Goal: Find specific page/section: Find specific page/section

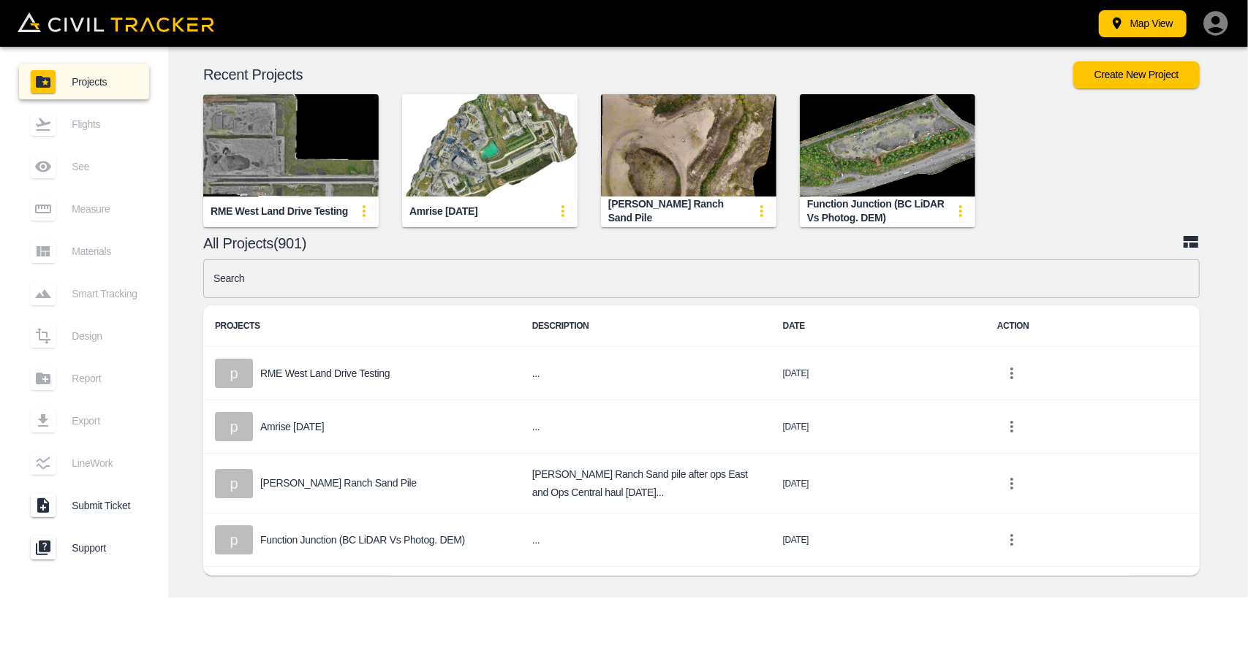
click at [485, 172] on img "button" at bounding box center [489, 145] width 175 height 102
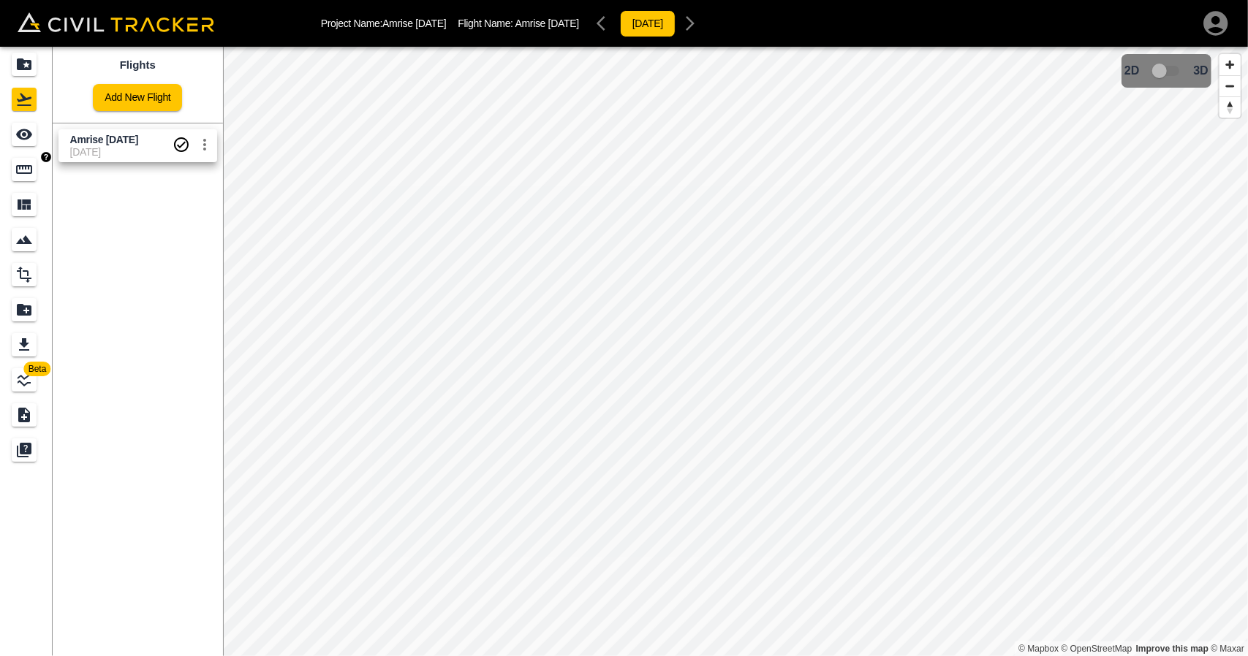
click at [25, 175] on icon "Measure" at bounding box center [24, 170] width 18 height 18
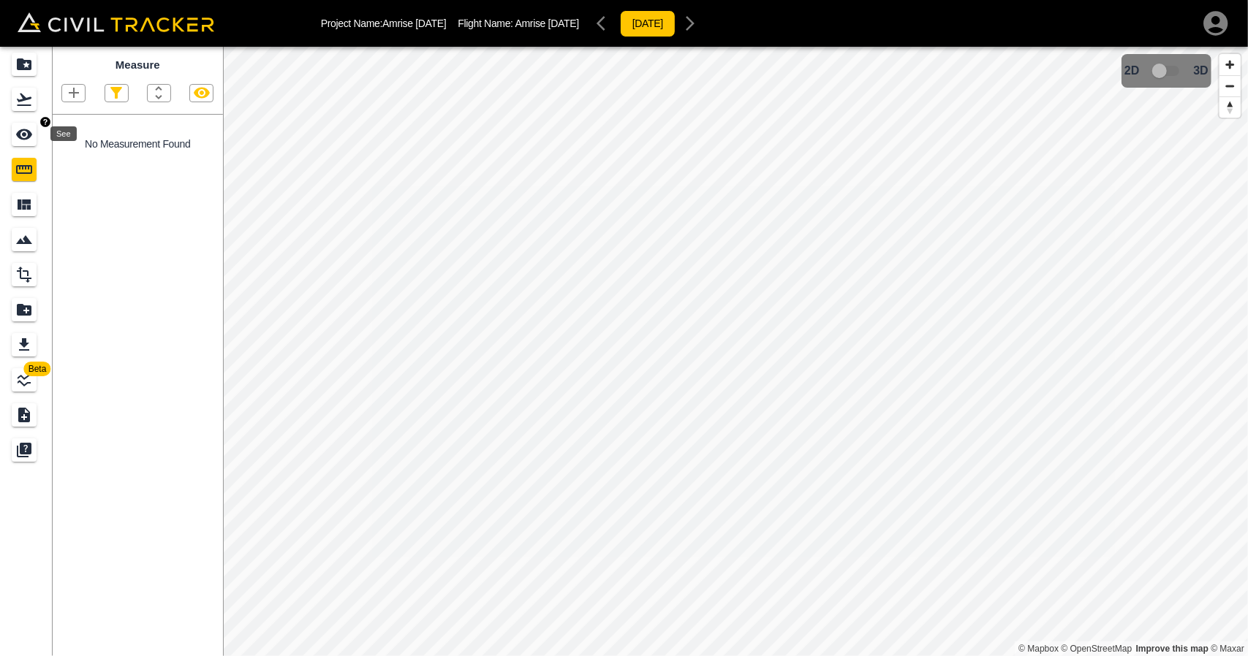
click at [22, 141] on icon "See" at bounding box center [24, 135] width 18 height 18
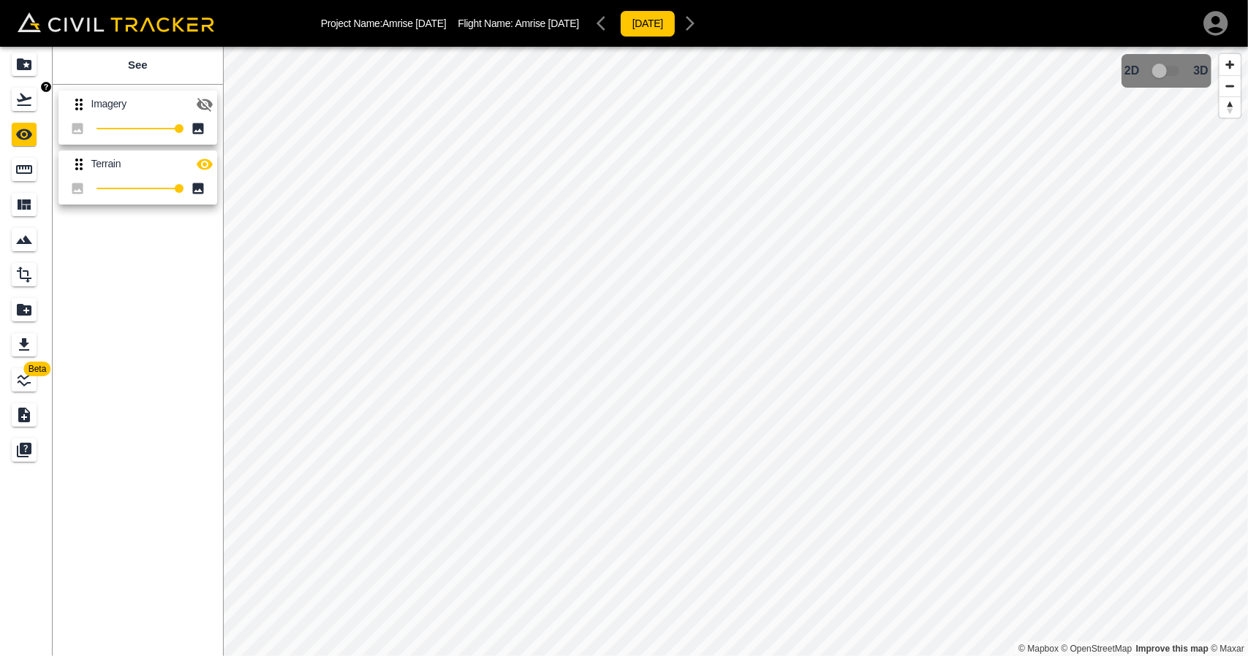
click at [20, 90] on div "Flights" at bounding box center [24, 99] width 25 height 23
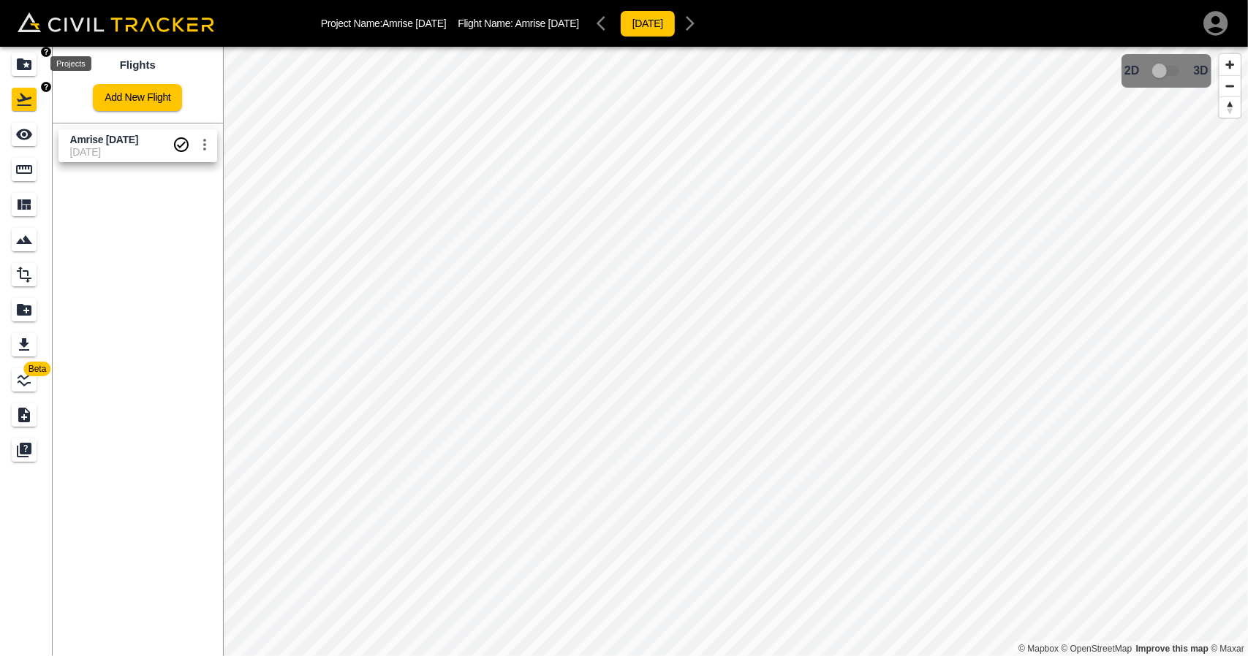
click at [23, 64] on icon "Projects" at bounding box center [24, 64] width 15 height 12
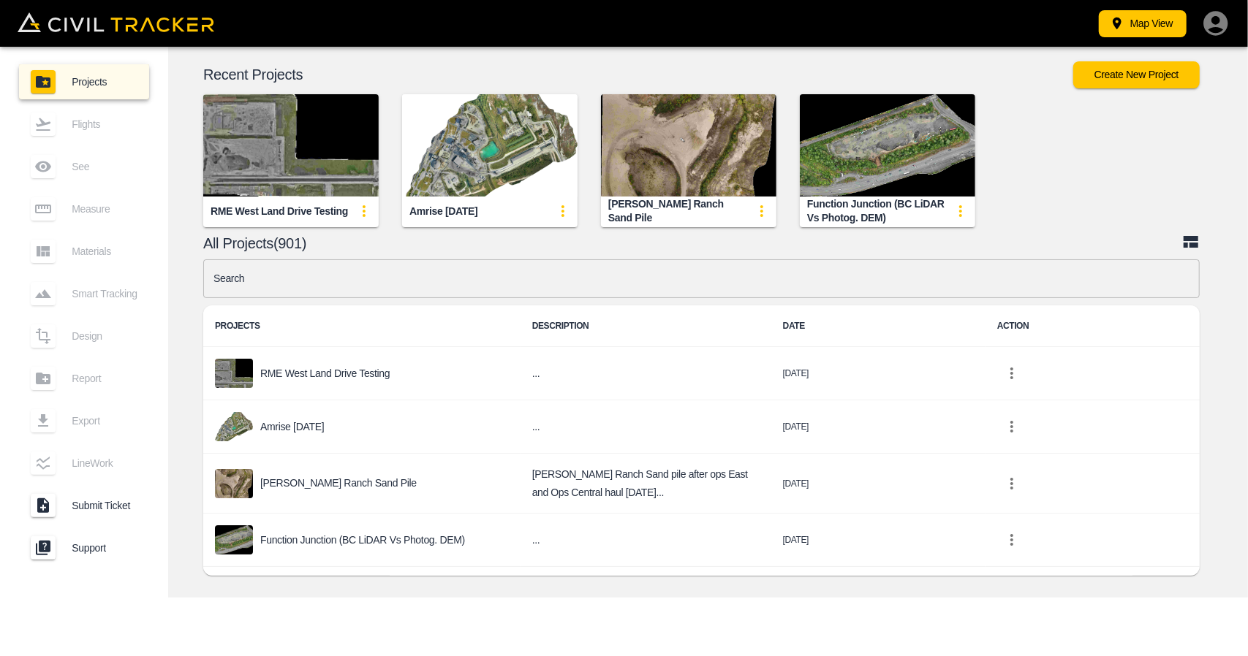
click at [698, 162] on img "button" at bounding box center [688, 145] width 175 height 102
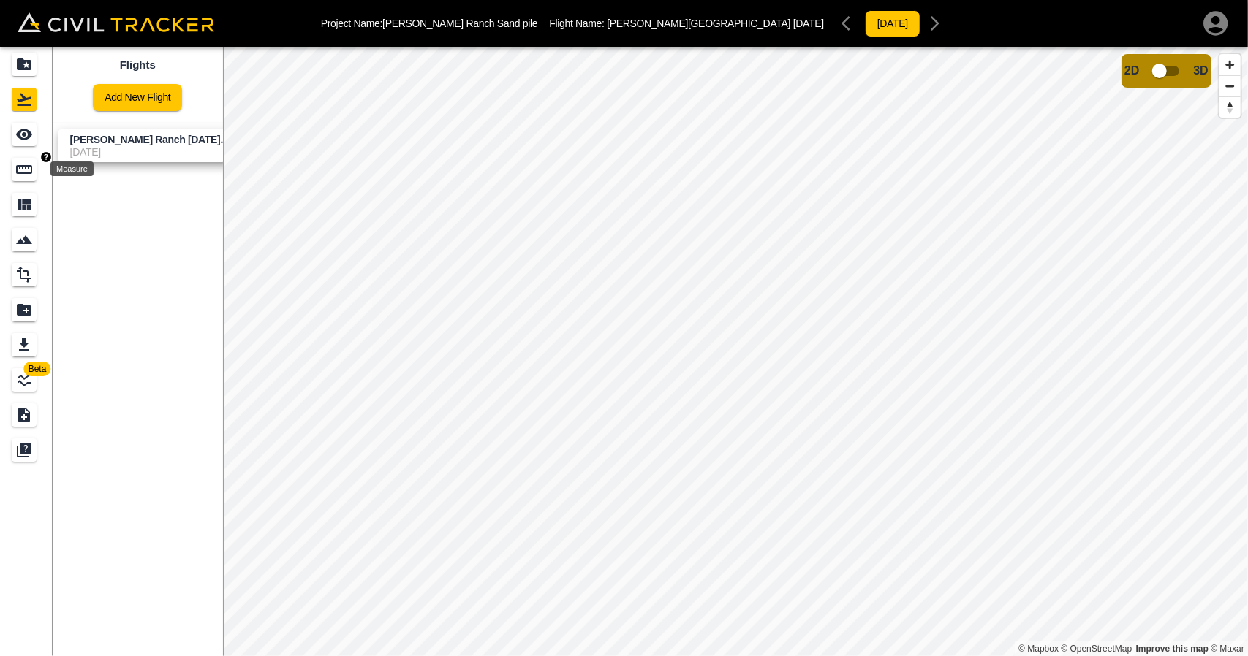
click at [26, 167] on icon "Measure" at bounding box center [24, 169] width 16 height 9
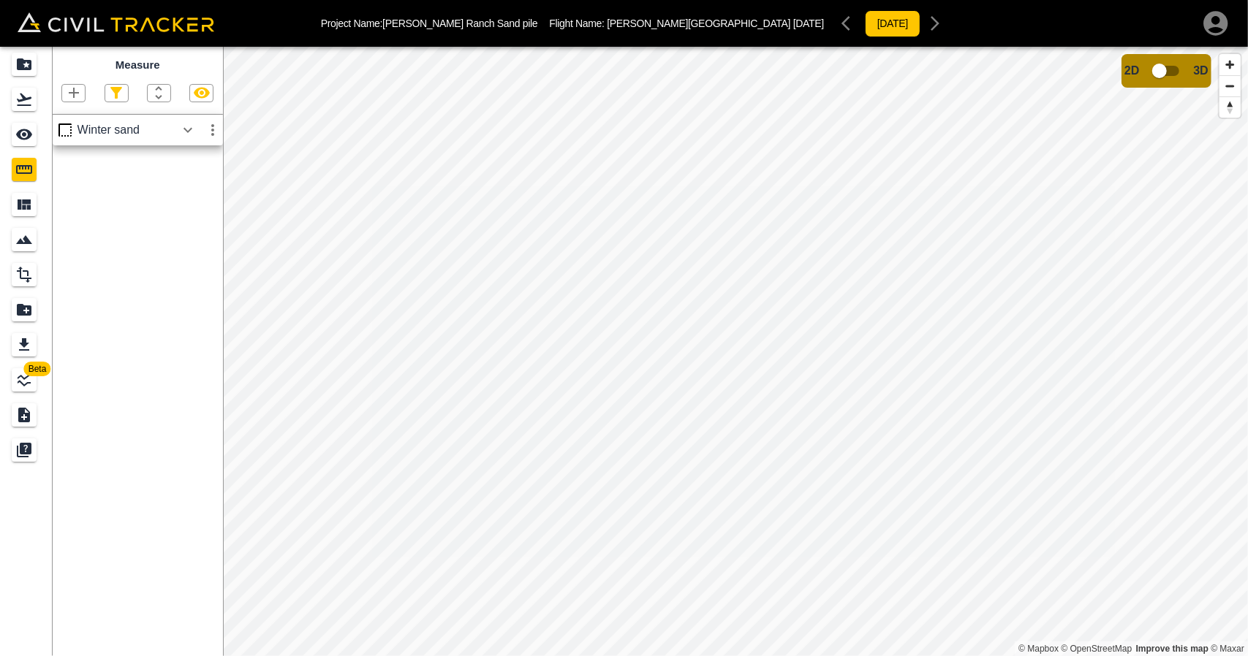
click at [191, 126] on icon "button" at bounding box center [188, 130] width 18 height 18
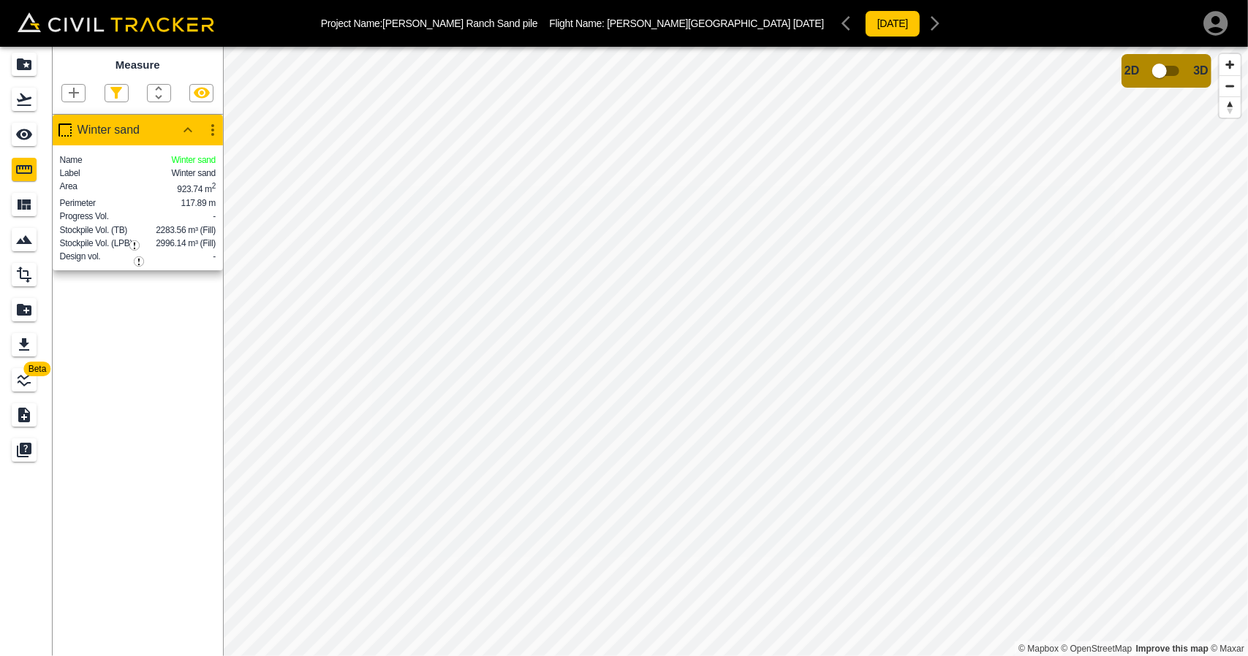
click at [166, 458] on div "Measure Winter sand Name Winter sand Label Winter sand Area 923.74 m 2 Perimete…" at bounding box center [138, 352] width 170 height 610
click at [10, 91] on link at bounding box center [26, 99] width 53 height 35
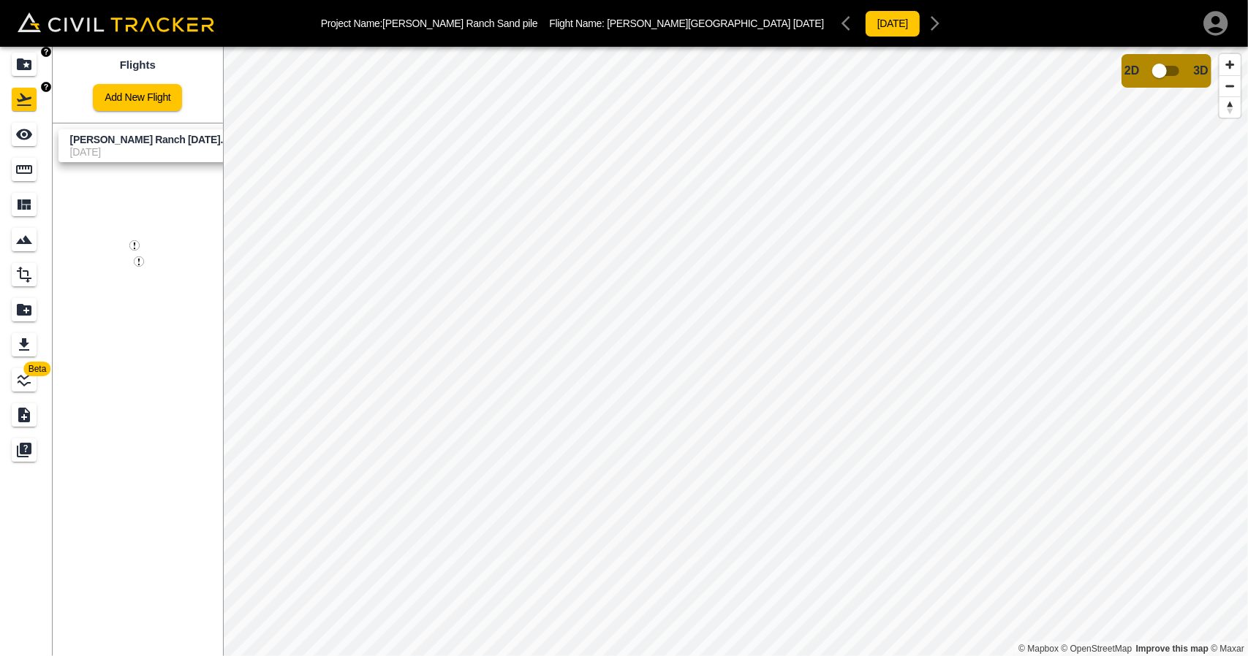
click at [18, 63] on icon "Projects" at bounding box center [24, 64] width 15 height 12
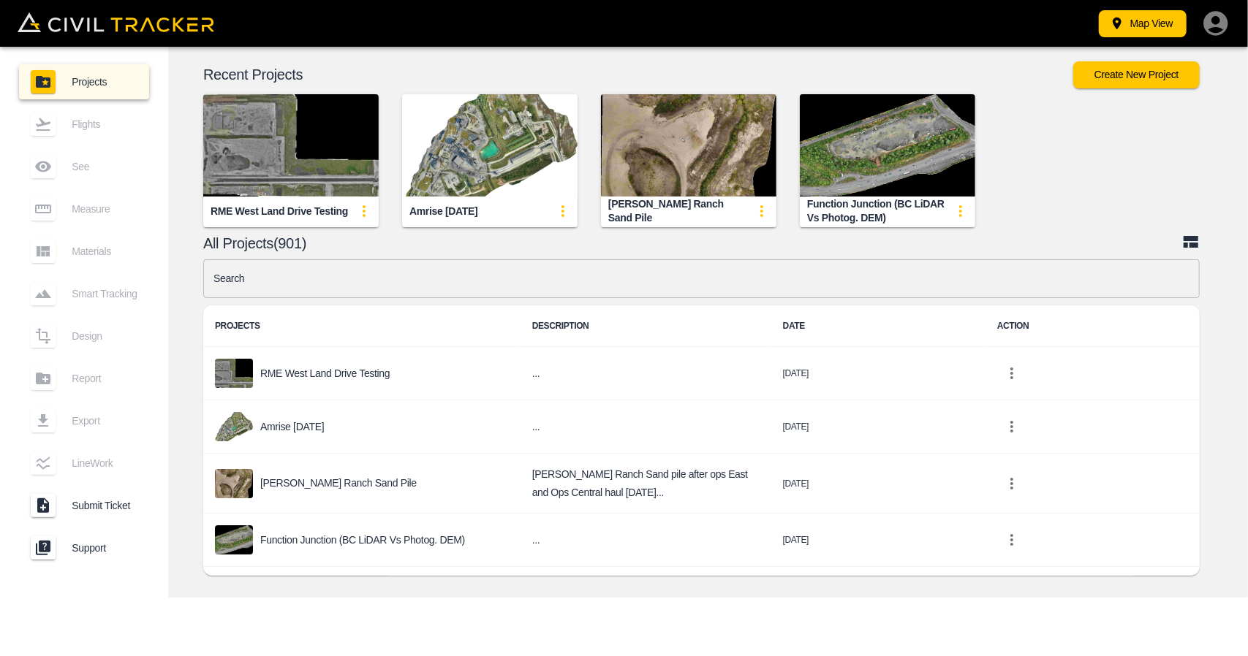
click at [471, 267] on input "text" at bounding box center [701, 278] width 996 height 39
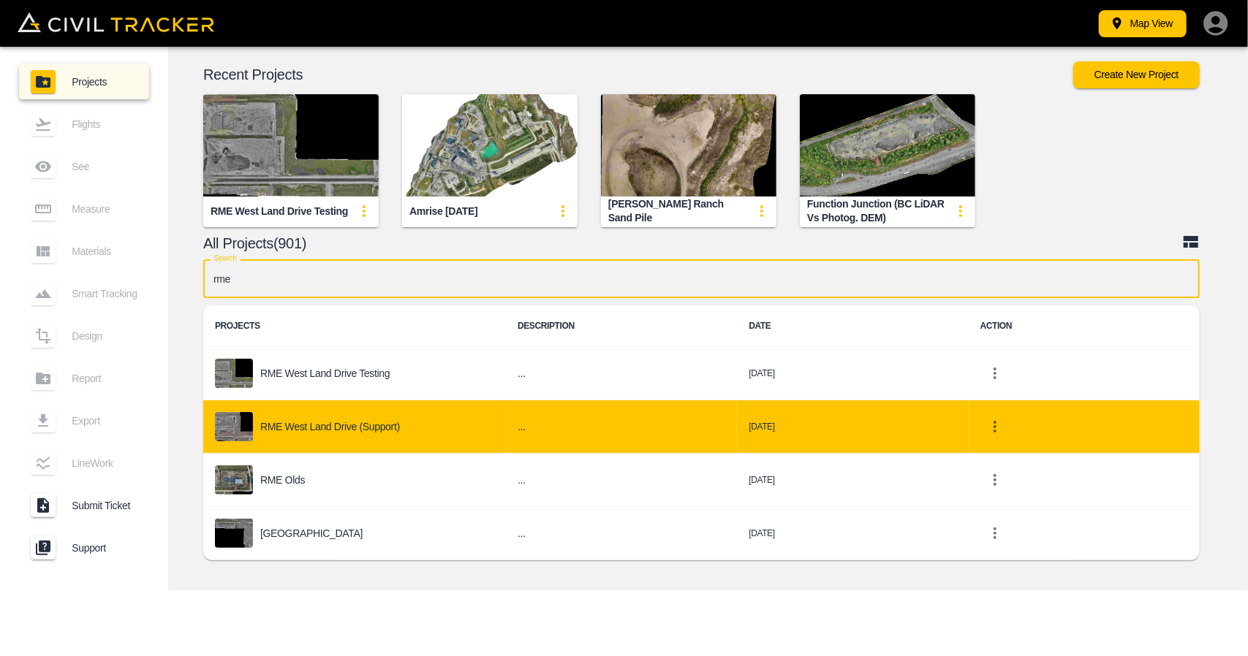
type input "rme"
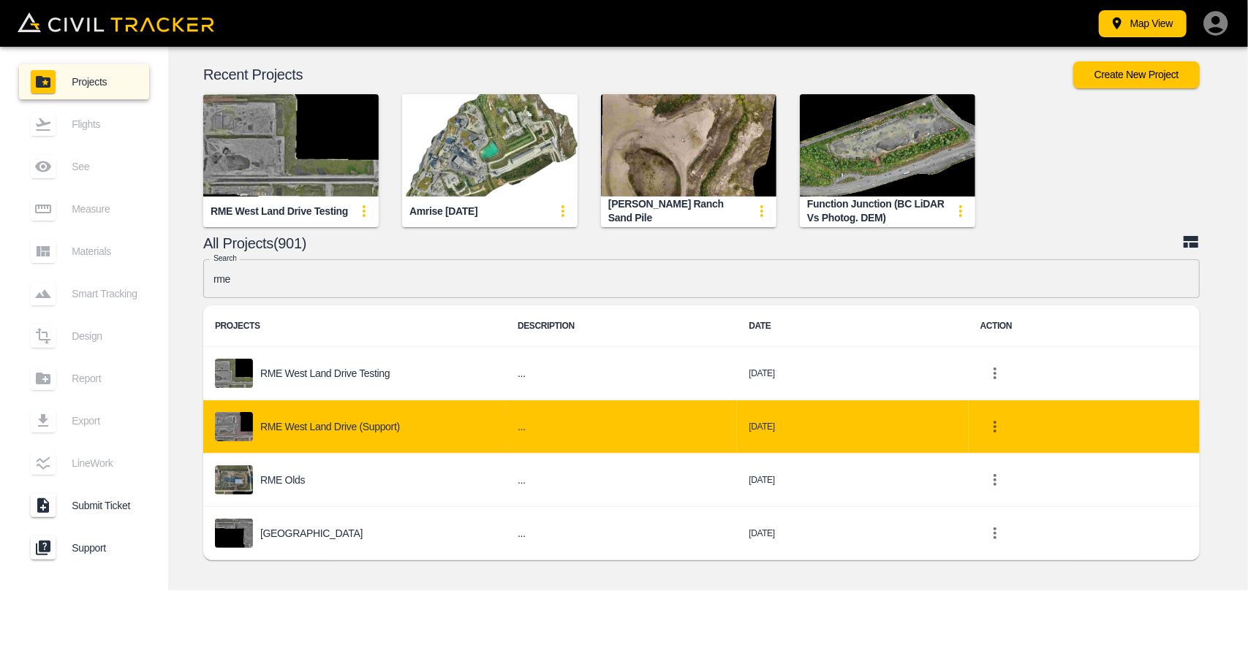
click at [304, 414] on div "RME West Land Drive (Support)" at bounding box center [354, 426] width 279 height 29
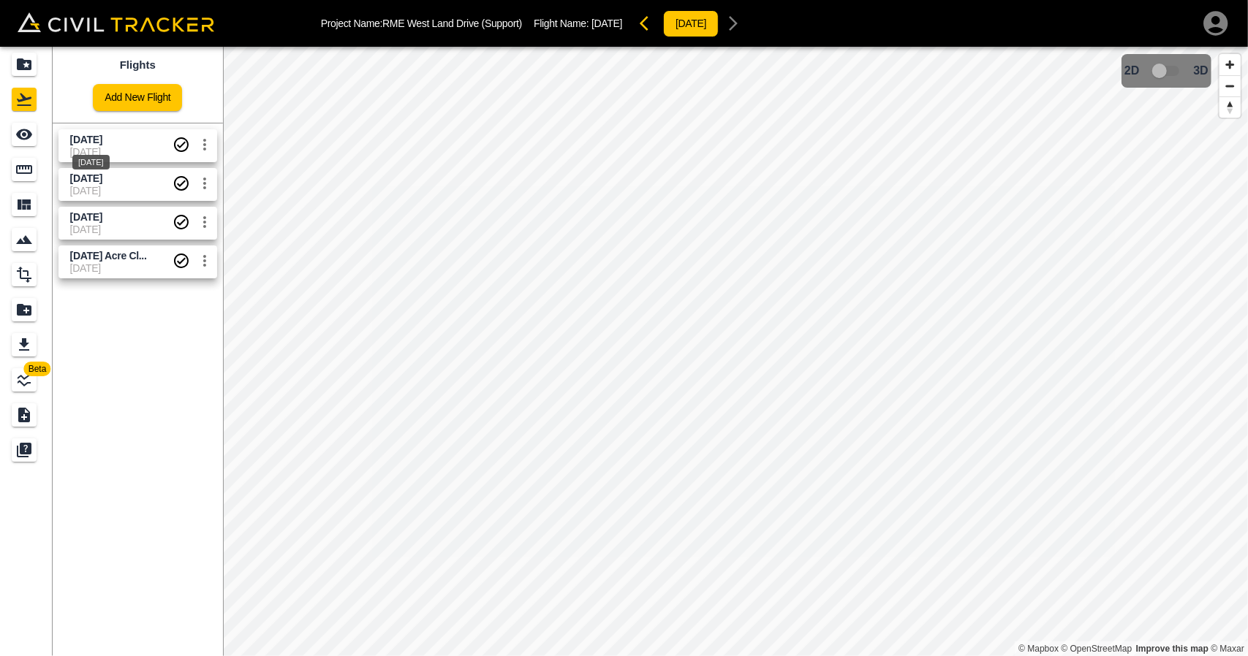
click at [102, 140] on span "[DATE]" at bounding box center [86, 140] width 32 height 12
click at [3, 176] on link at bounding box center [26, 169] width 53 height 35
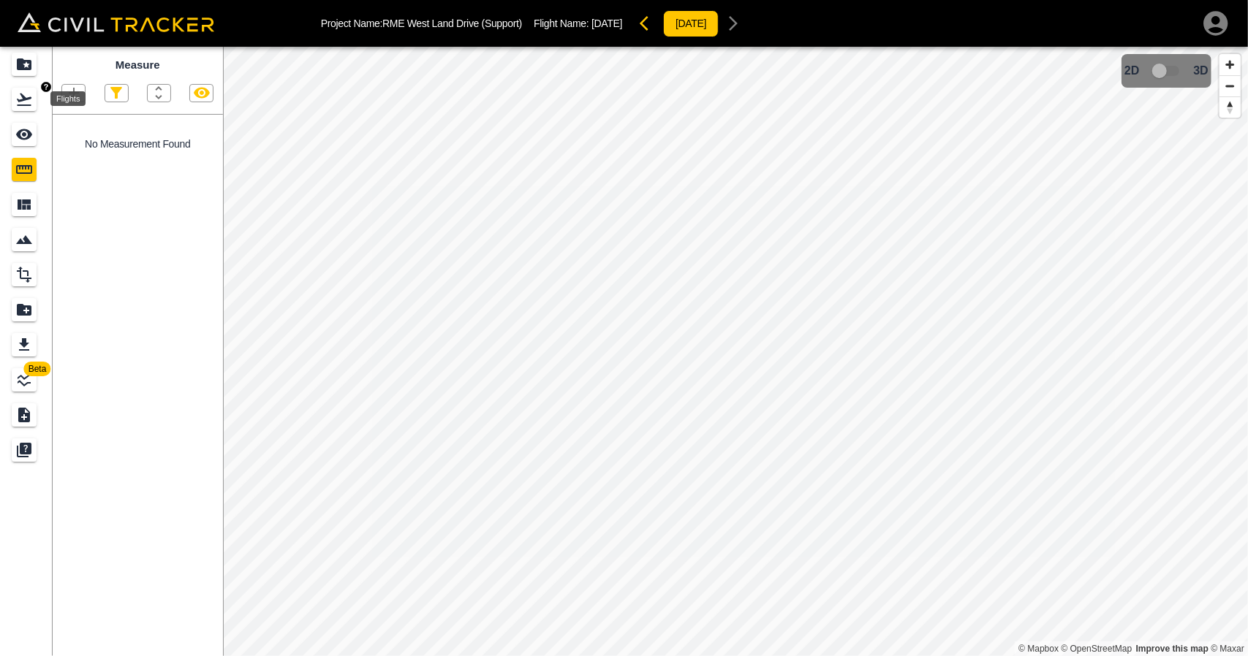
click at [25, 88] on div "Flights" at bounding box center [24, 99] width 25 height 23
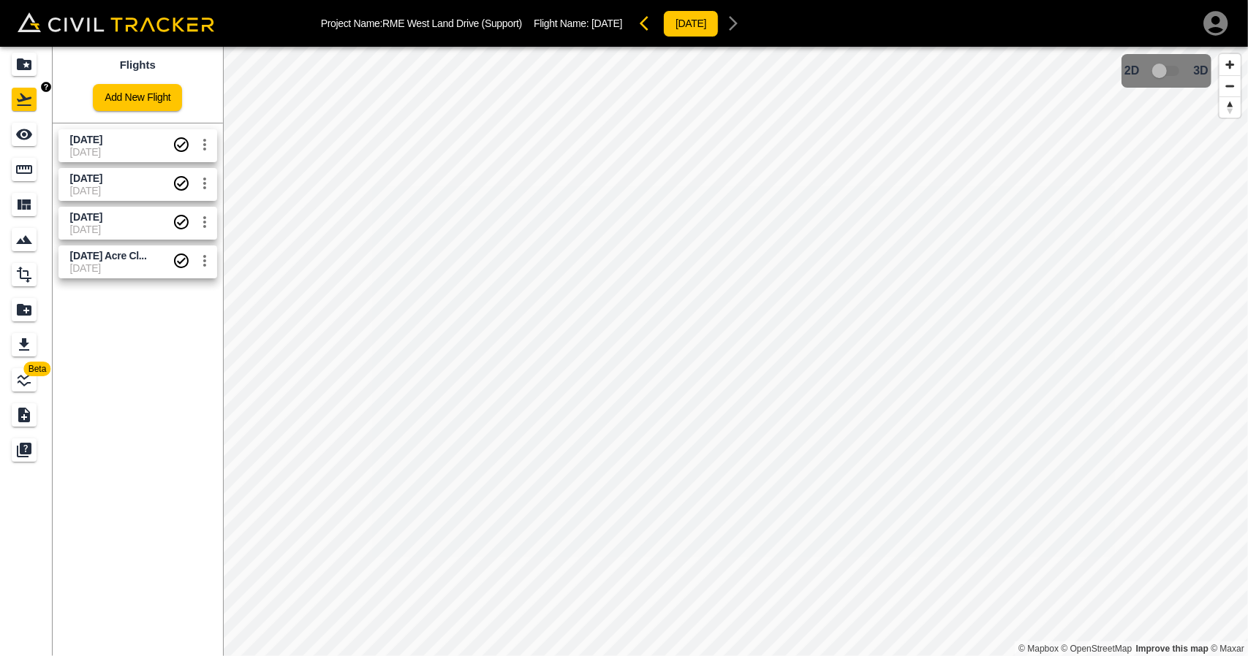
click at [25, 62] on icon "Projects" at bounding box center [24, 64] width 15 height 12
